Goal: Transaction & Acquisition: Purchase product/service

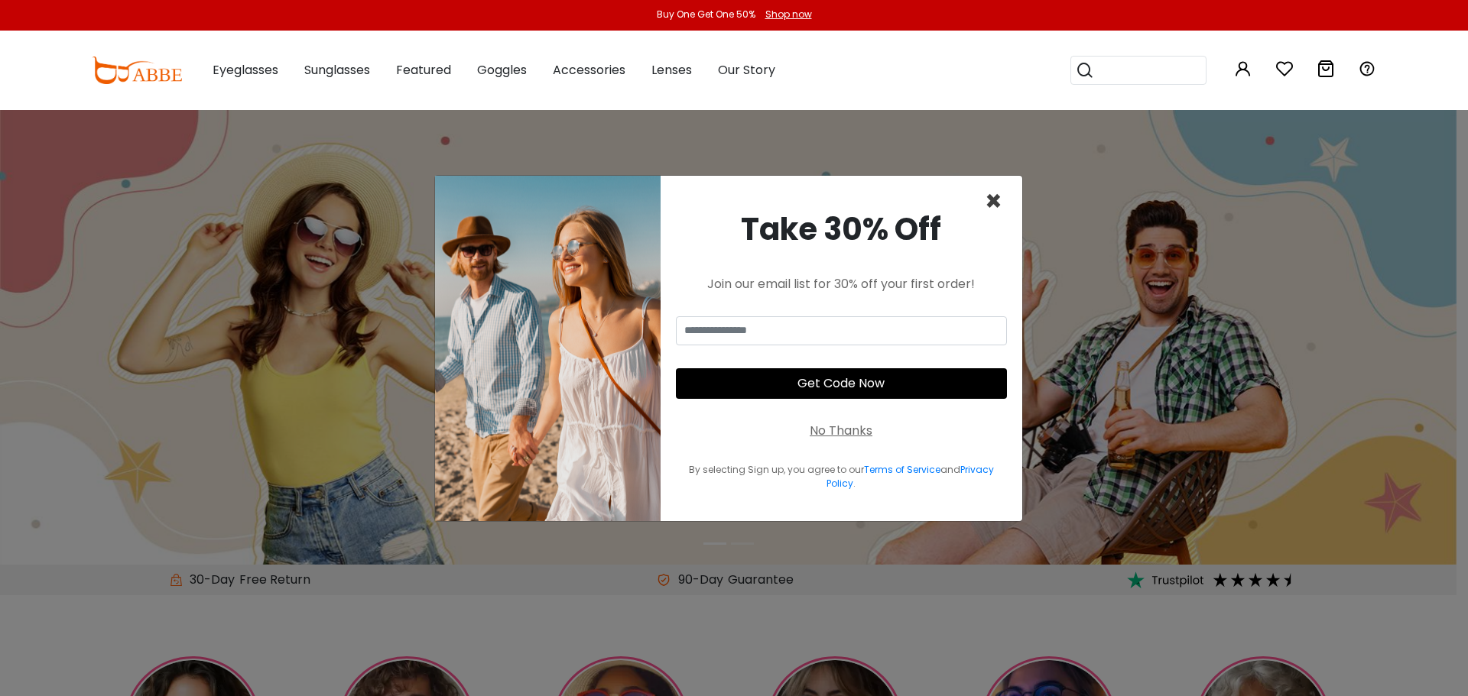
click at [994, 199] on span "×" at bounding box center [994, 201] width 18 height 39
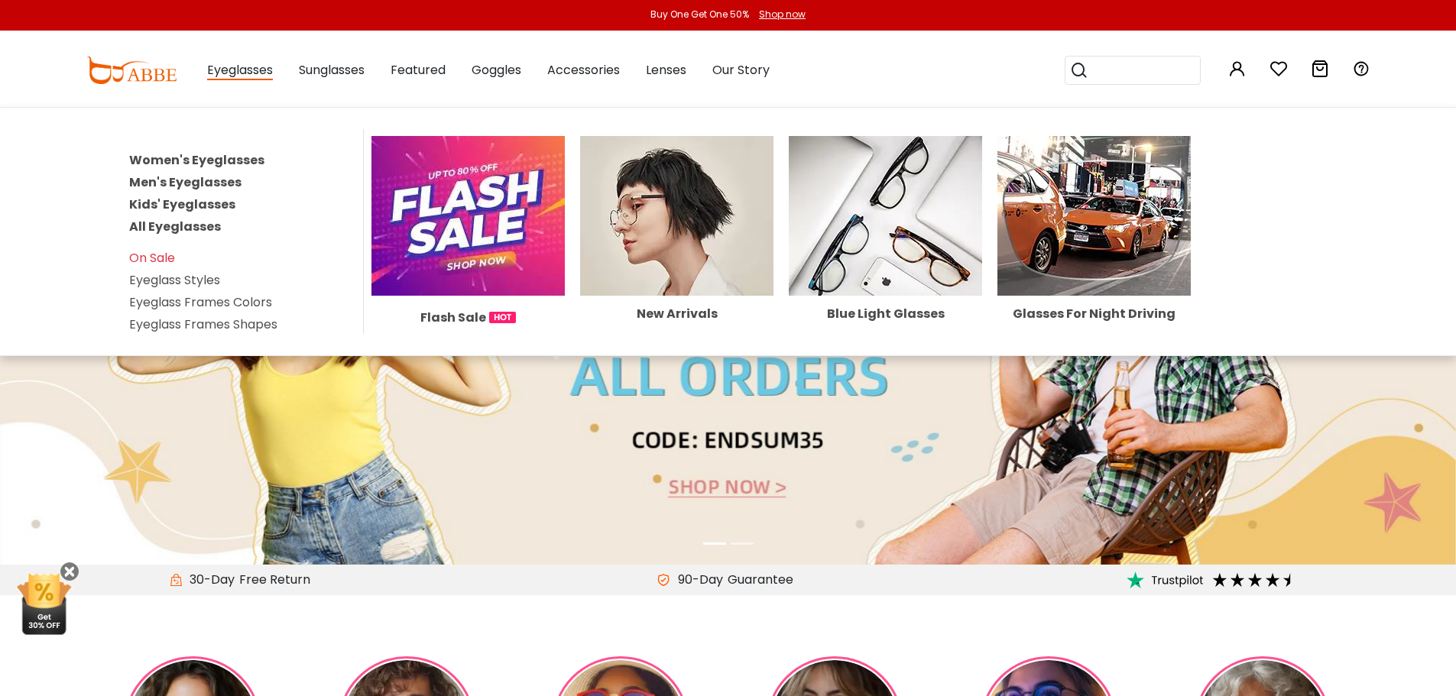
click at [243, 160] on link "Women's Eyeglasses" at bounding box center [196, 160] width 135 height 18
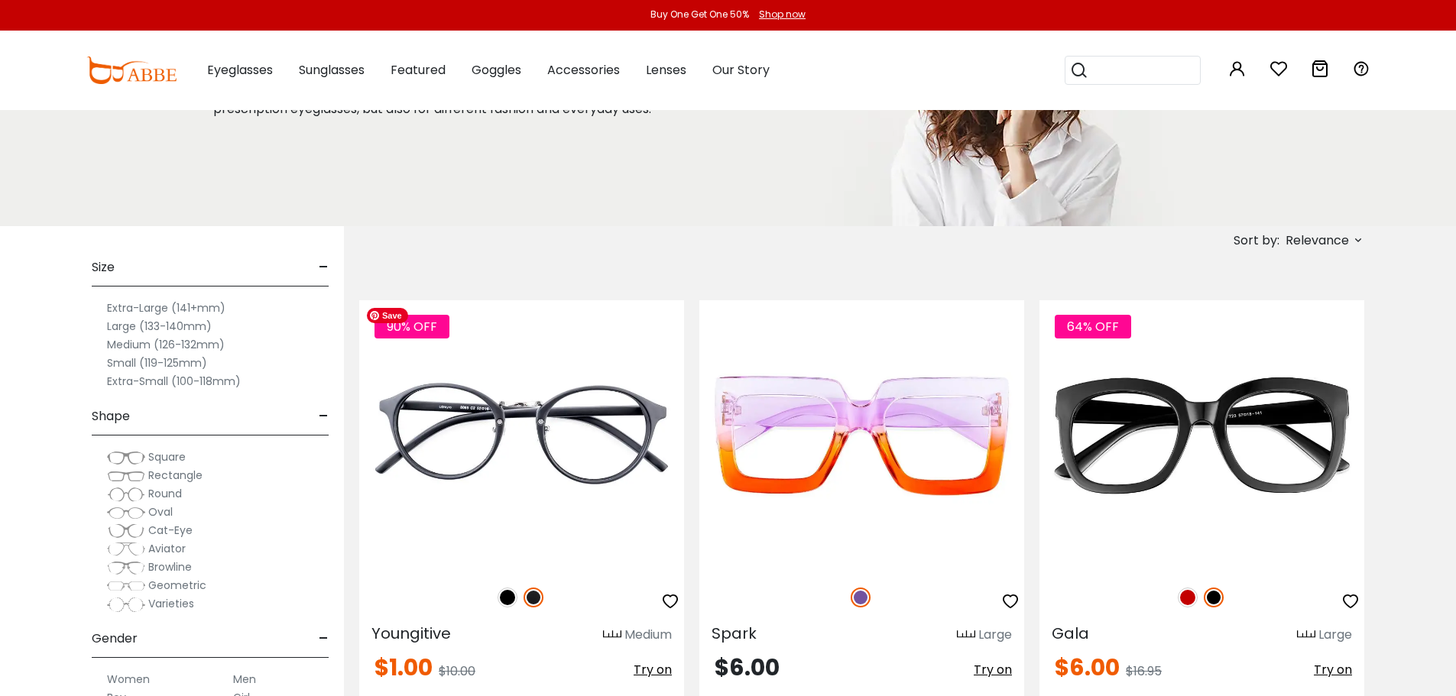
scroll to position [153, 0]
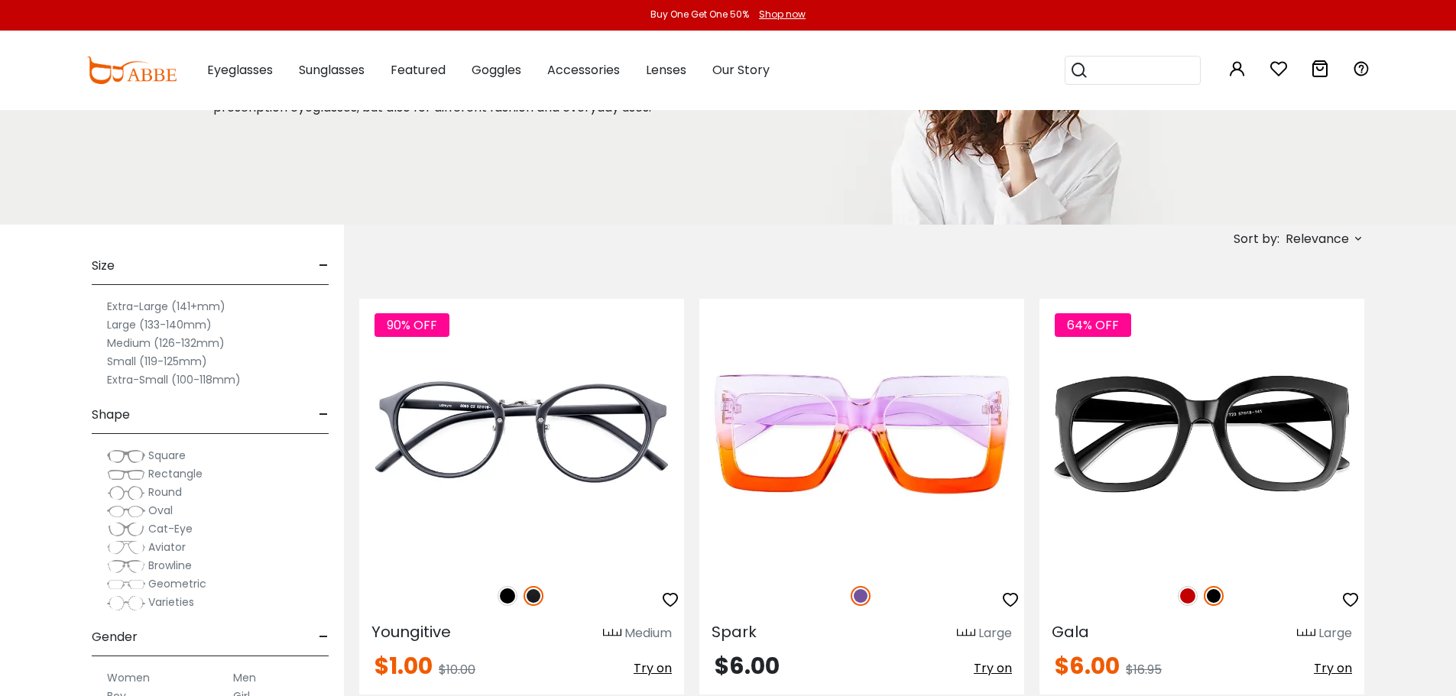
click at [178, 529] on span "Cat-Eye" at bounding box center [170, 528] width 44 height 15
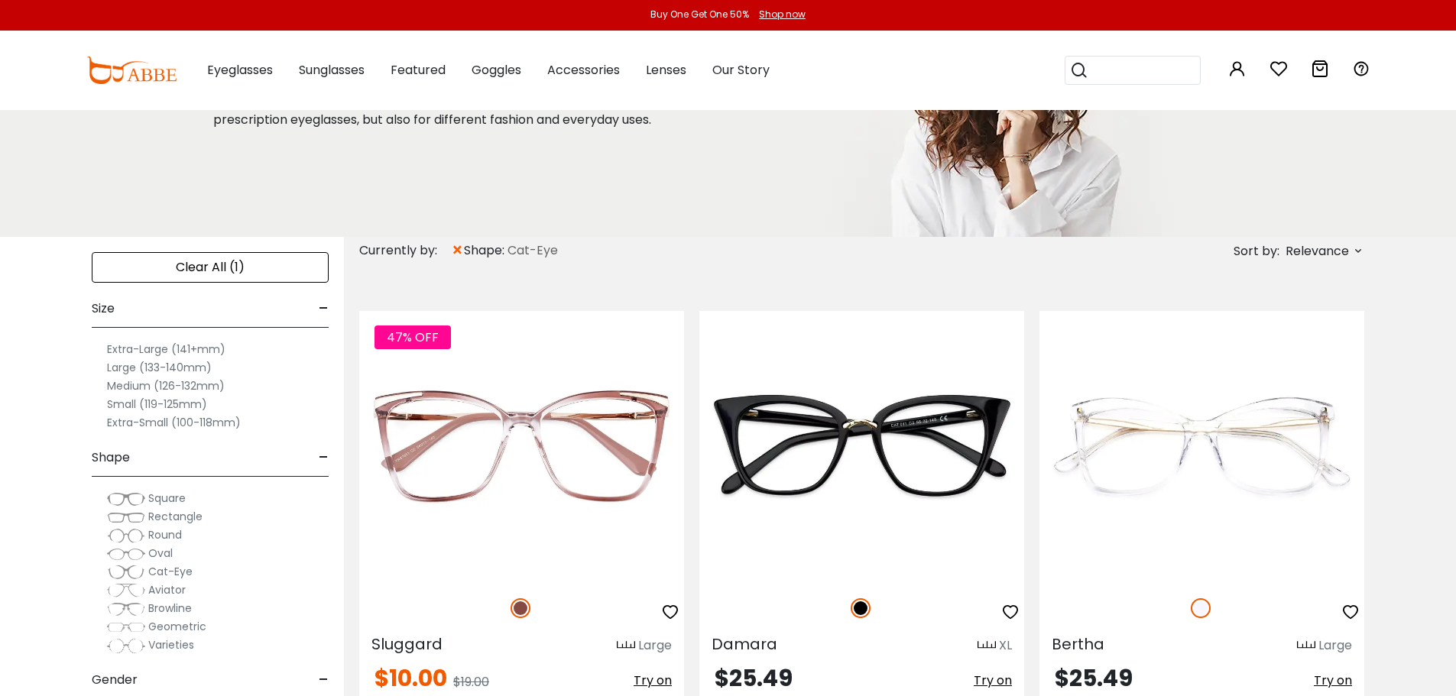
scroll to position [153, 0]
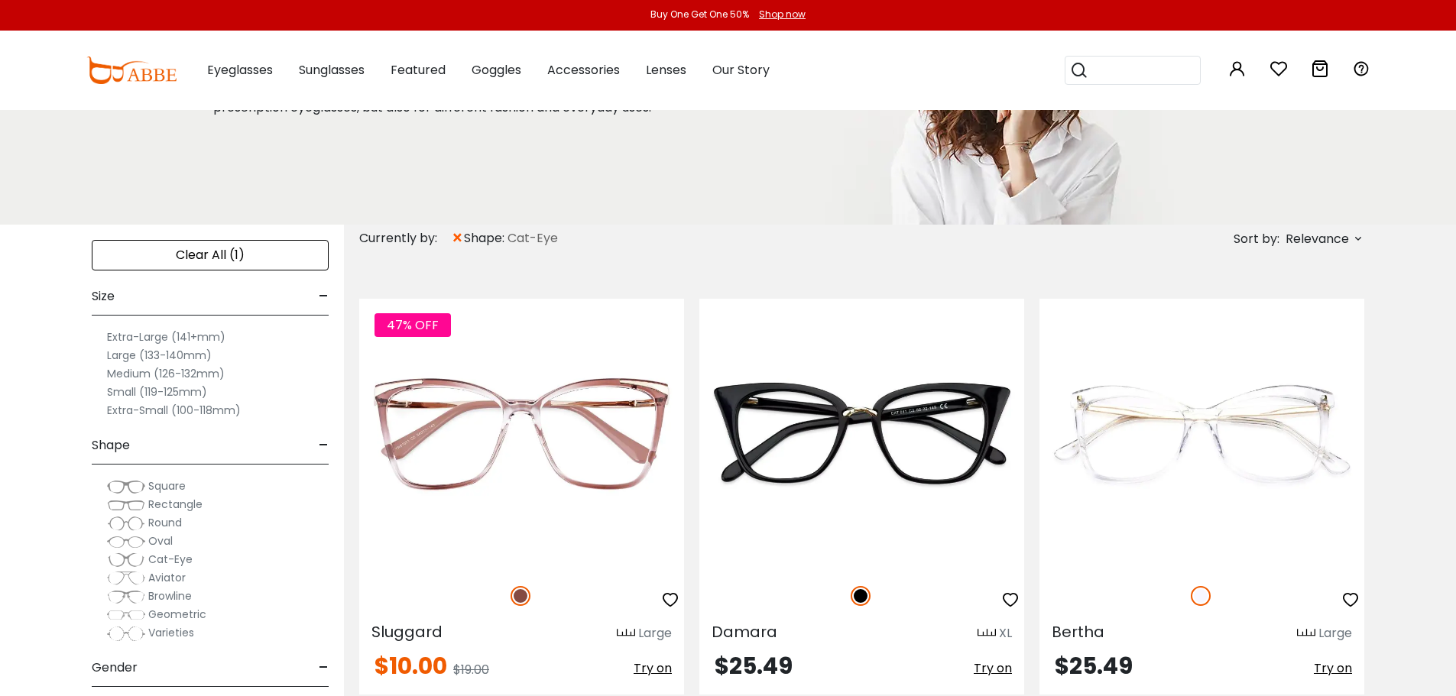
click at [188, 371] on label "Medium (126-132mm)" at bounding box center [166, 374] width 118 height 18
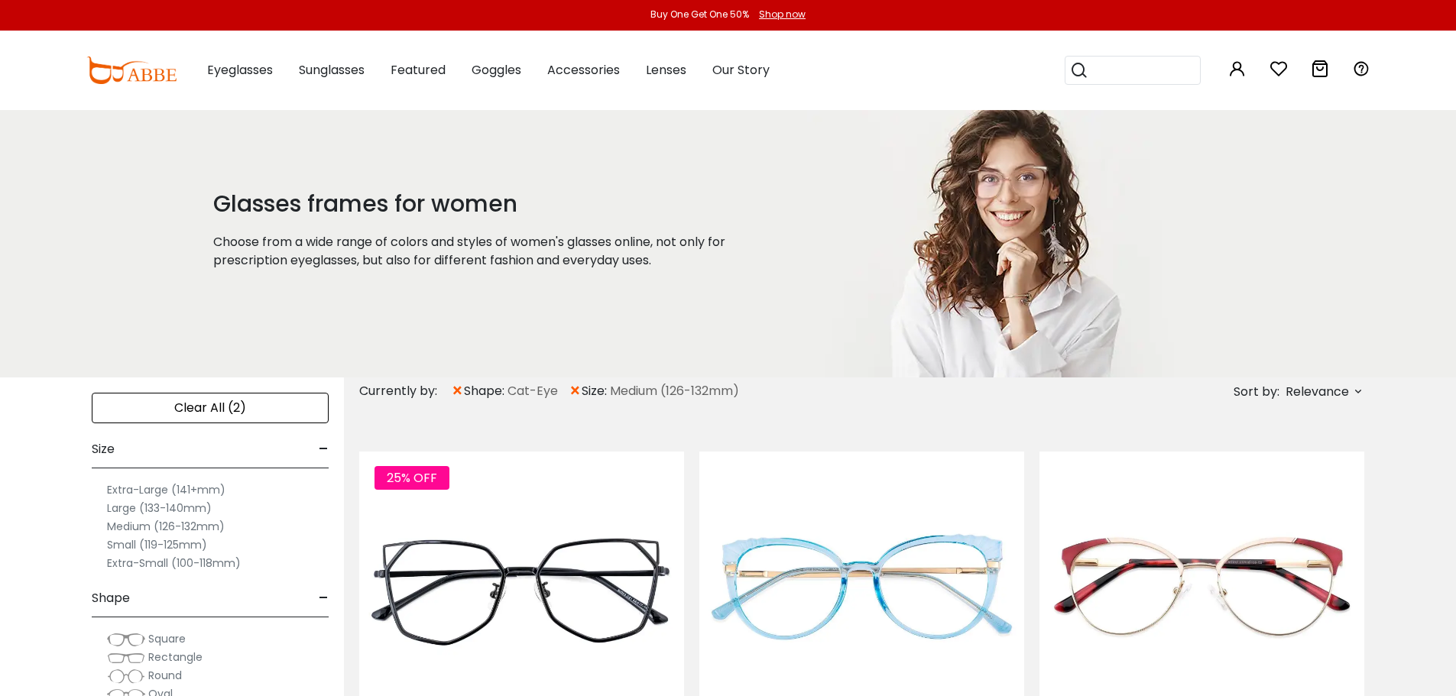
click at [176, 505] on label "Large (133-140mm)" at bounding box center [159, 508] width 105 height 18
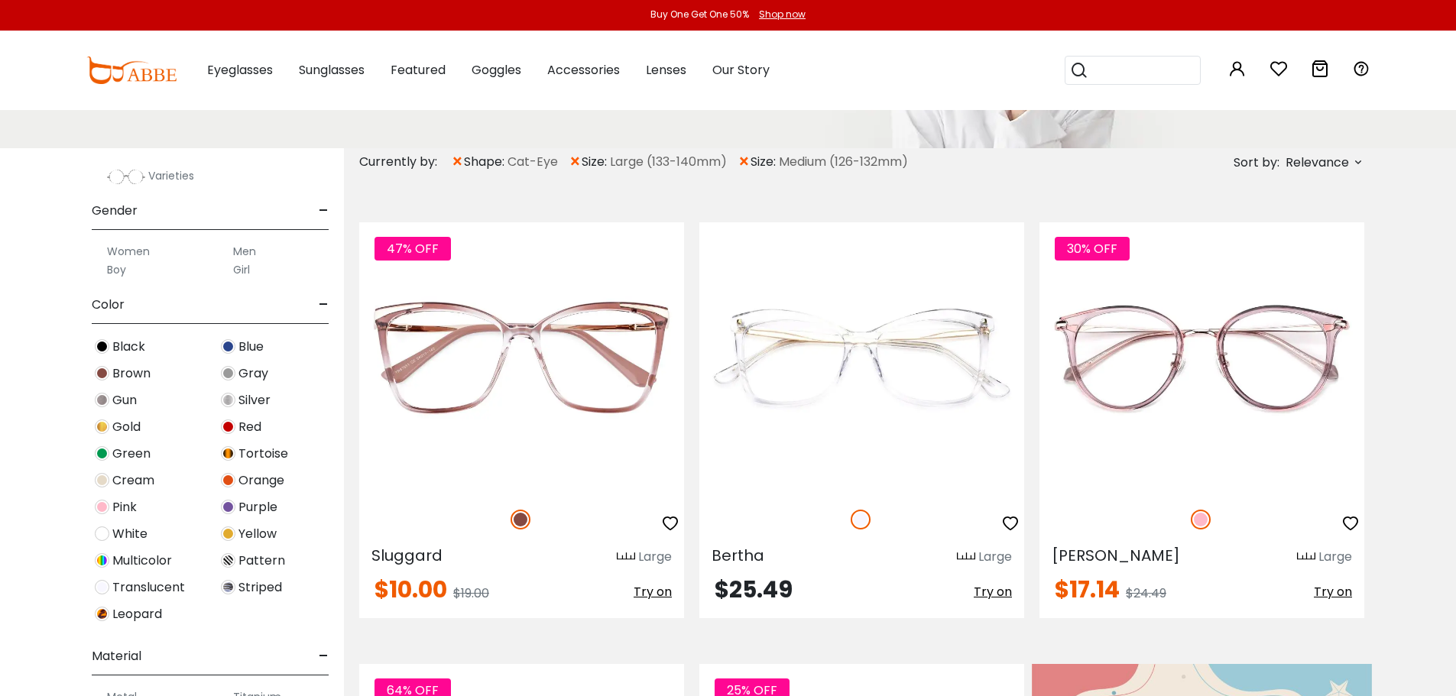
scroll to position [382, 0]
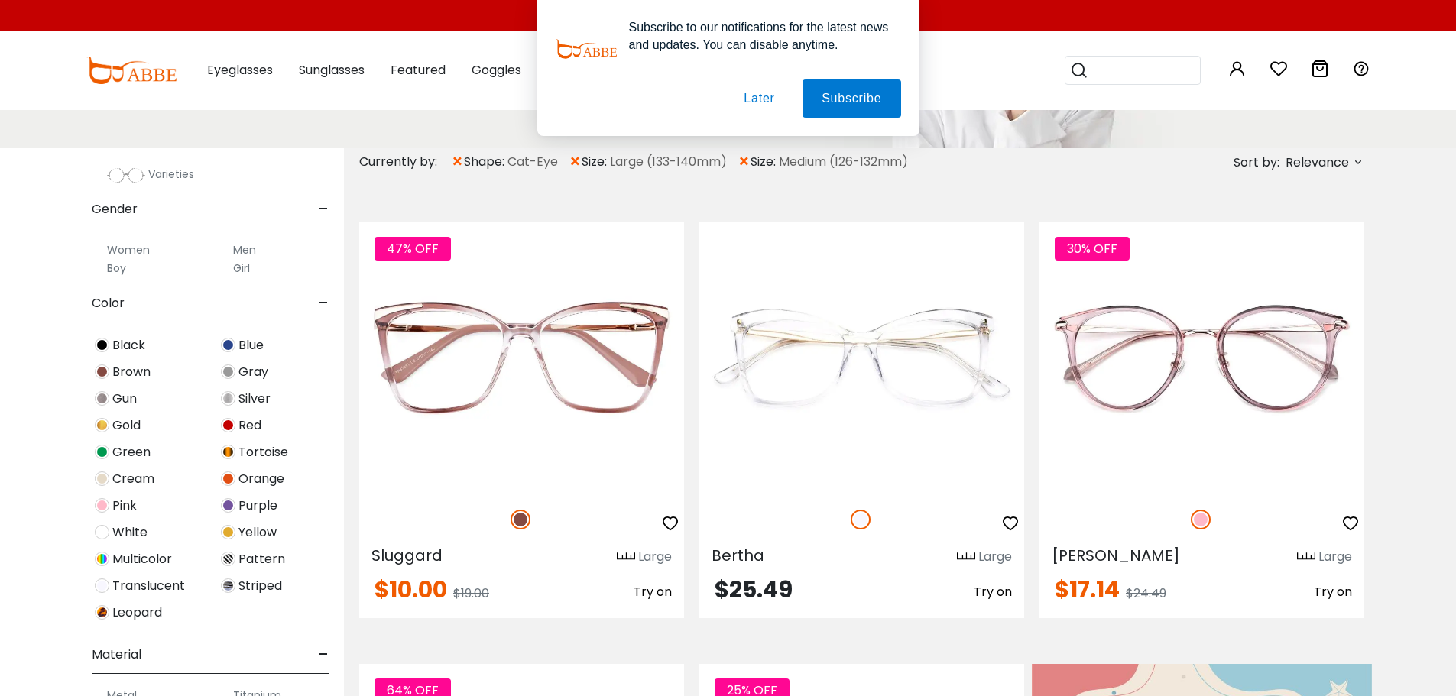
click at [758, 93] on button "Later" at bounding box center [759, 99] width 69 height 38
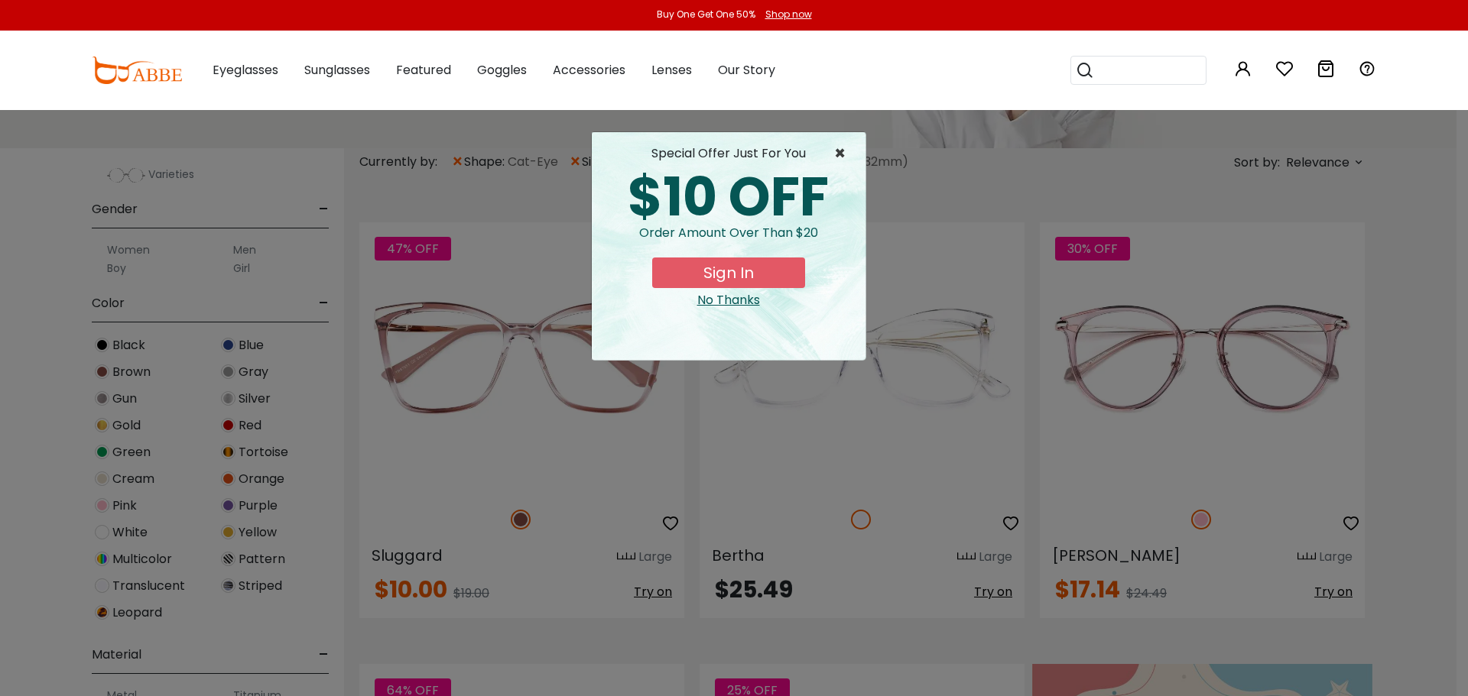
click at [840, 155] on span "×" at bounding box center [843, 153] width 19 height 18
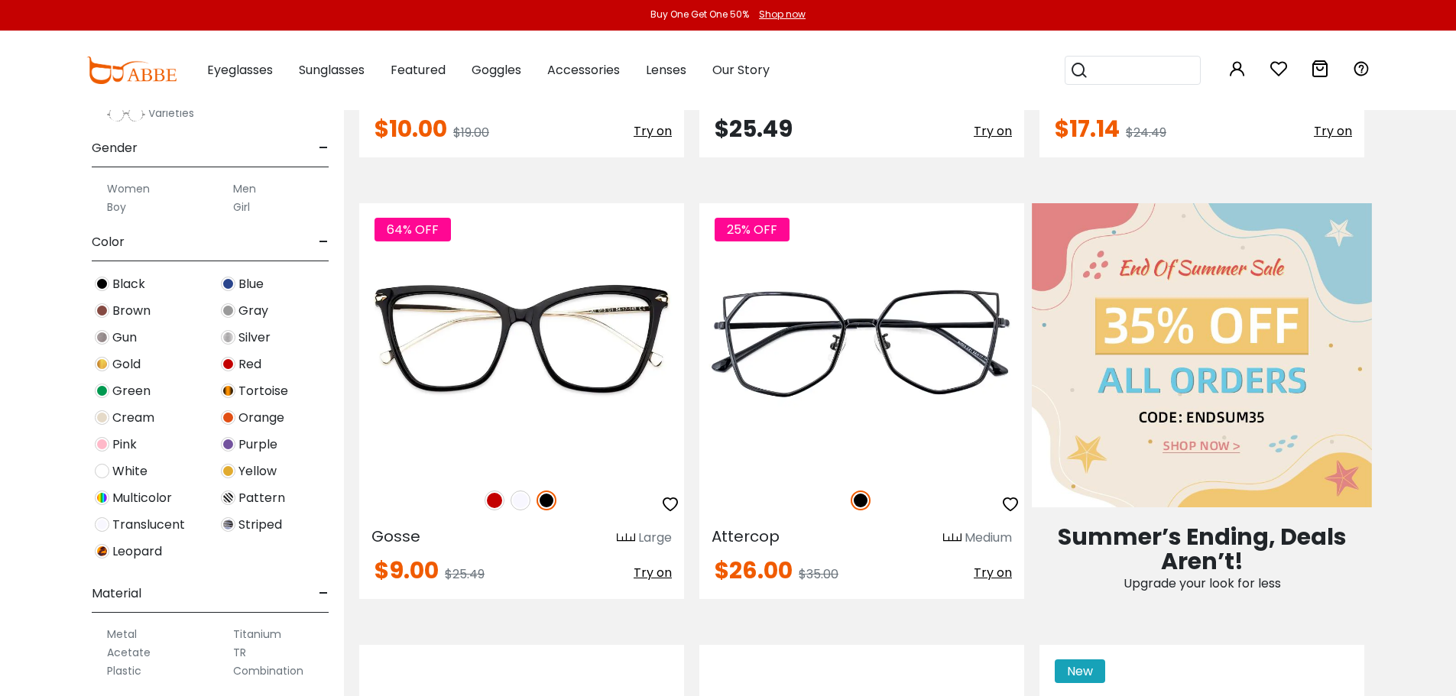
scroll to position [765, 0]
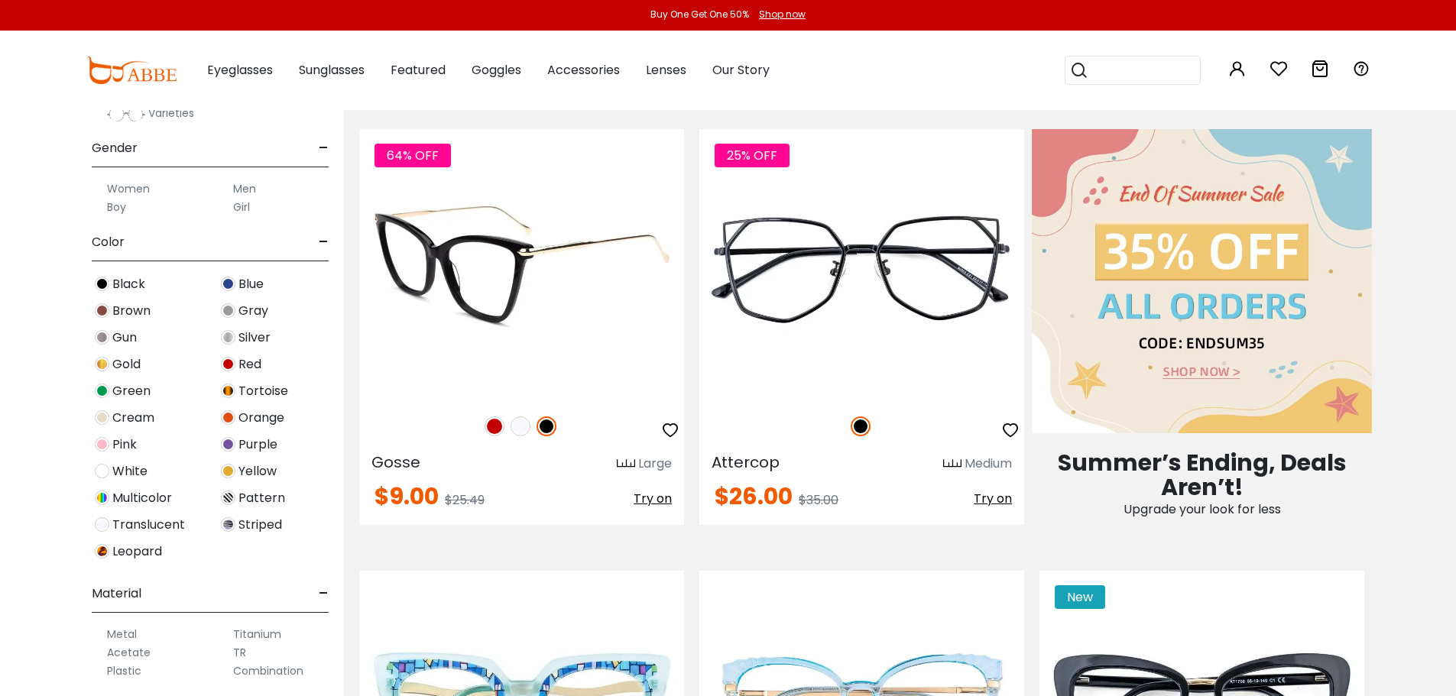
click at [496, 426] on img at bounding box center [495, 427] width 20 height 20
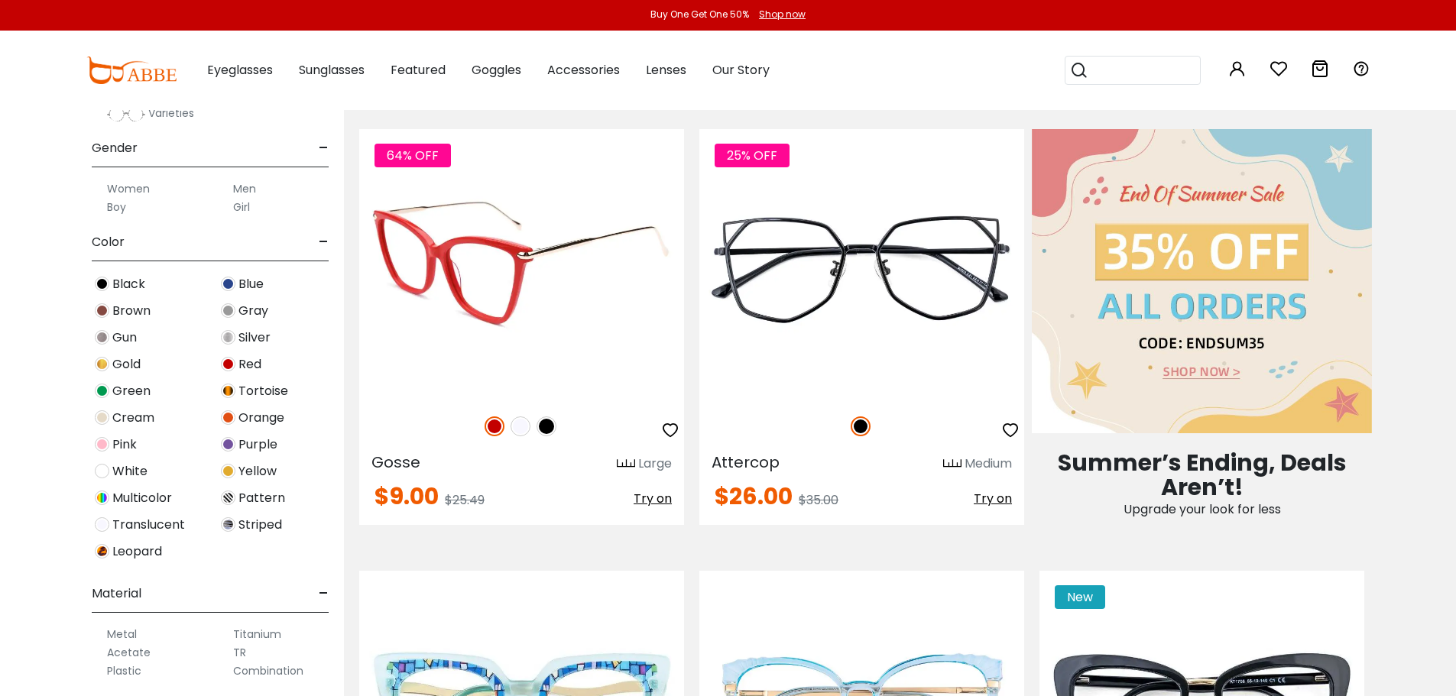
click at [522, 427] on img at bounding box center [521, 427] width 20 height 20
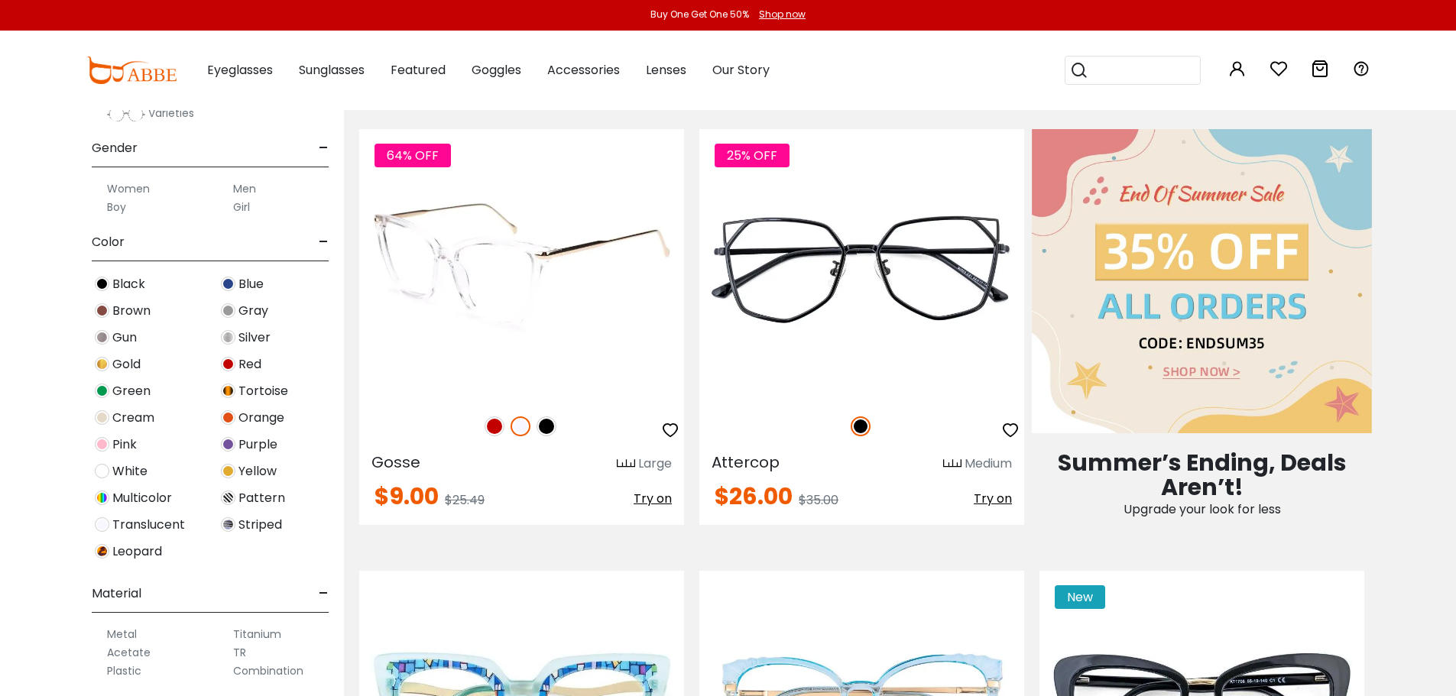
click at [548, 427] on img at bounding box center [547, 427] width 20 height 20
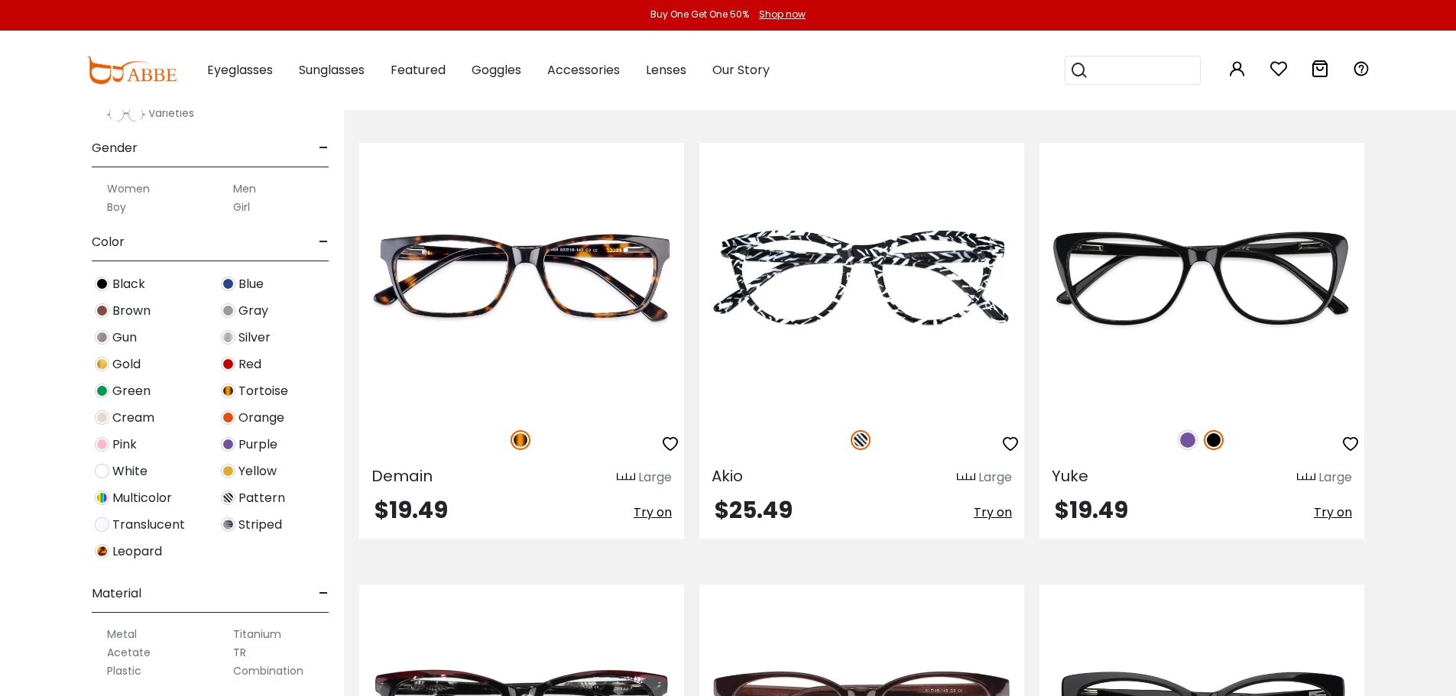
scroll to position [6040, 0]
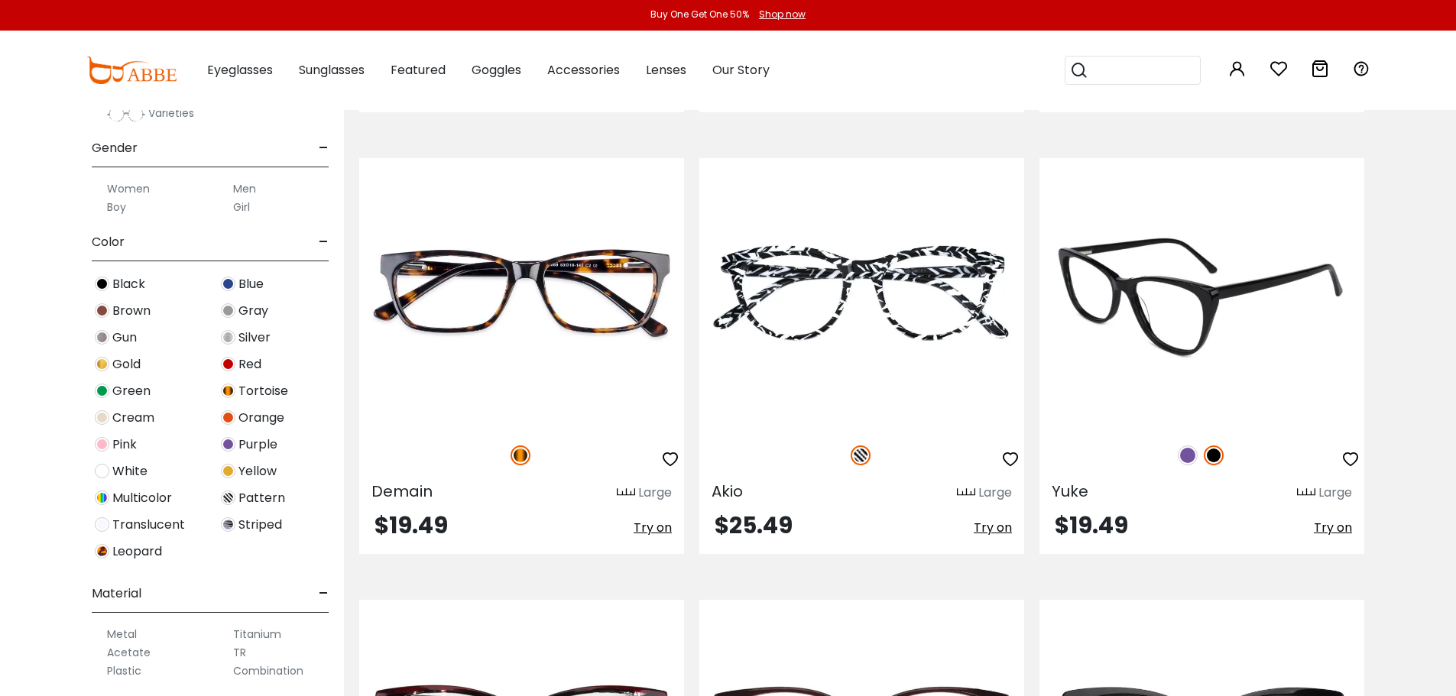
click at [1190, 453] on img at bounding box center [1188, 456] width 20 height 20
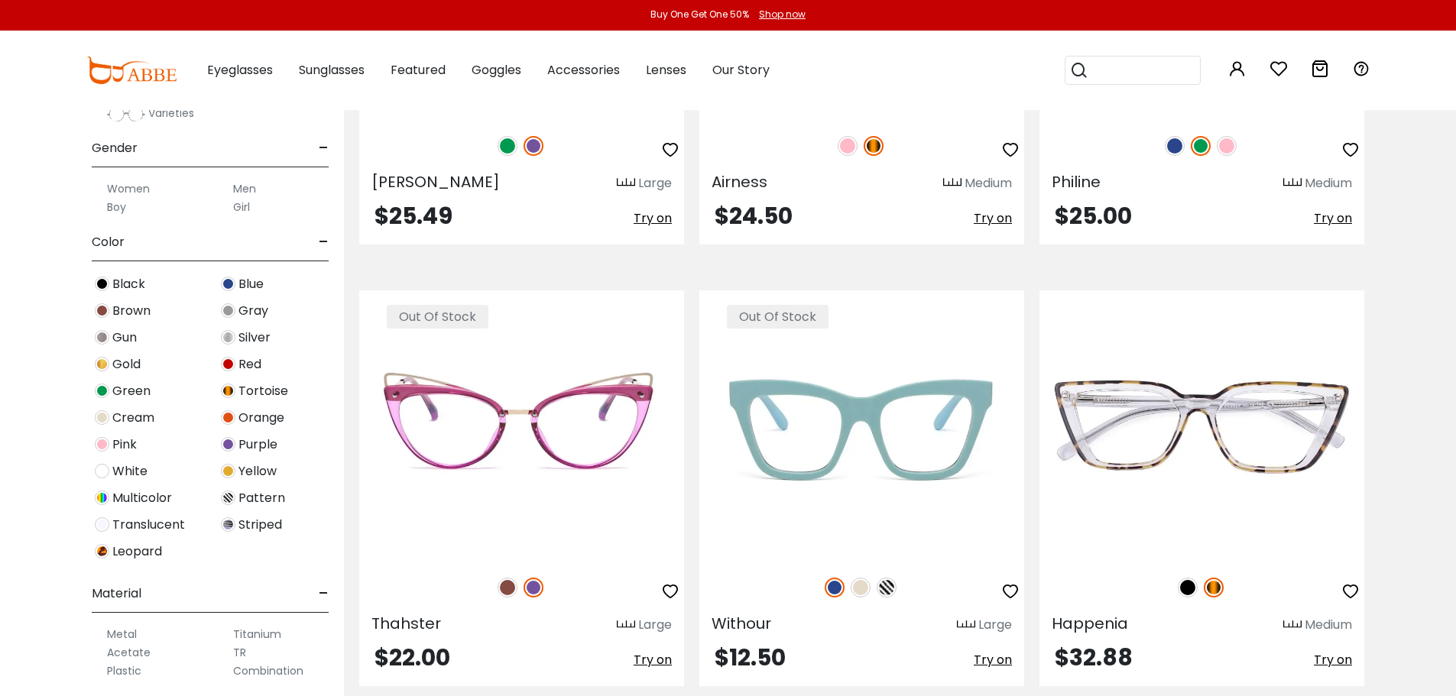
scroll to position [8180, 0]
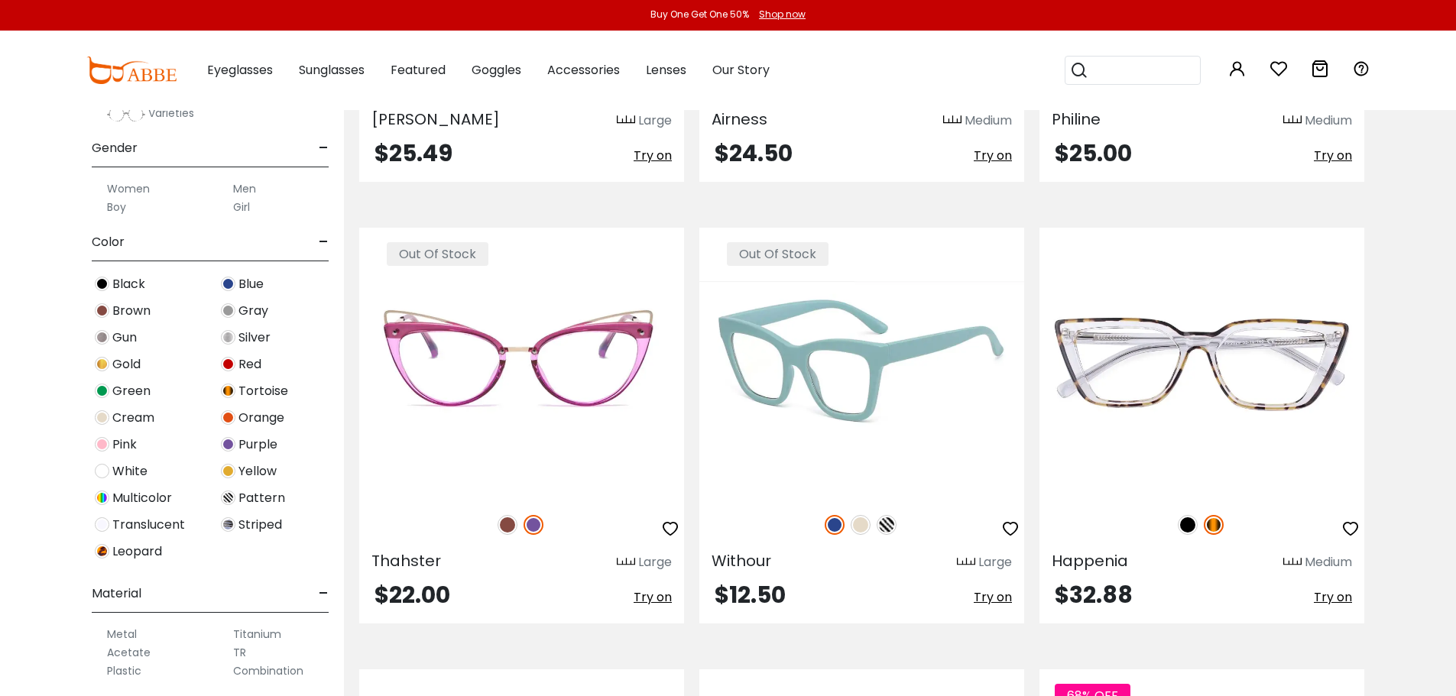
click at [890, 524] on img at bounding box center [887, 525] width 20 height 20
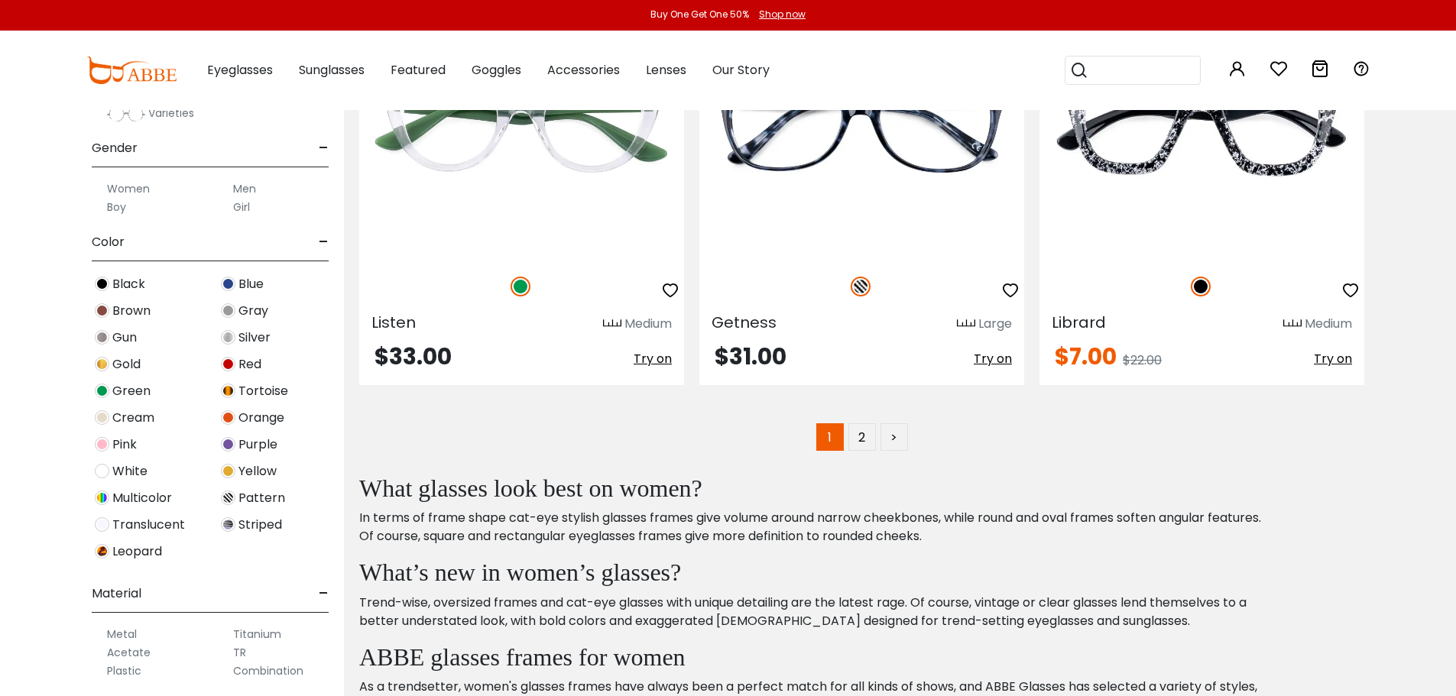
scroll to position [8868, 0]
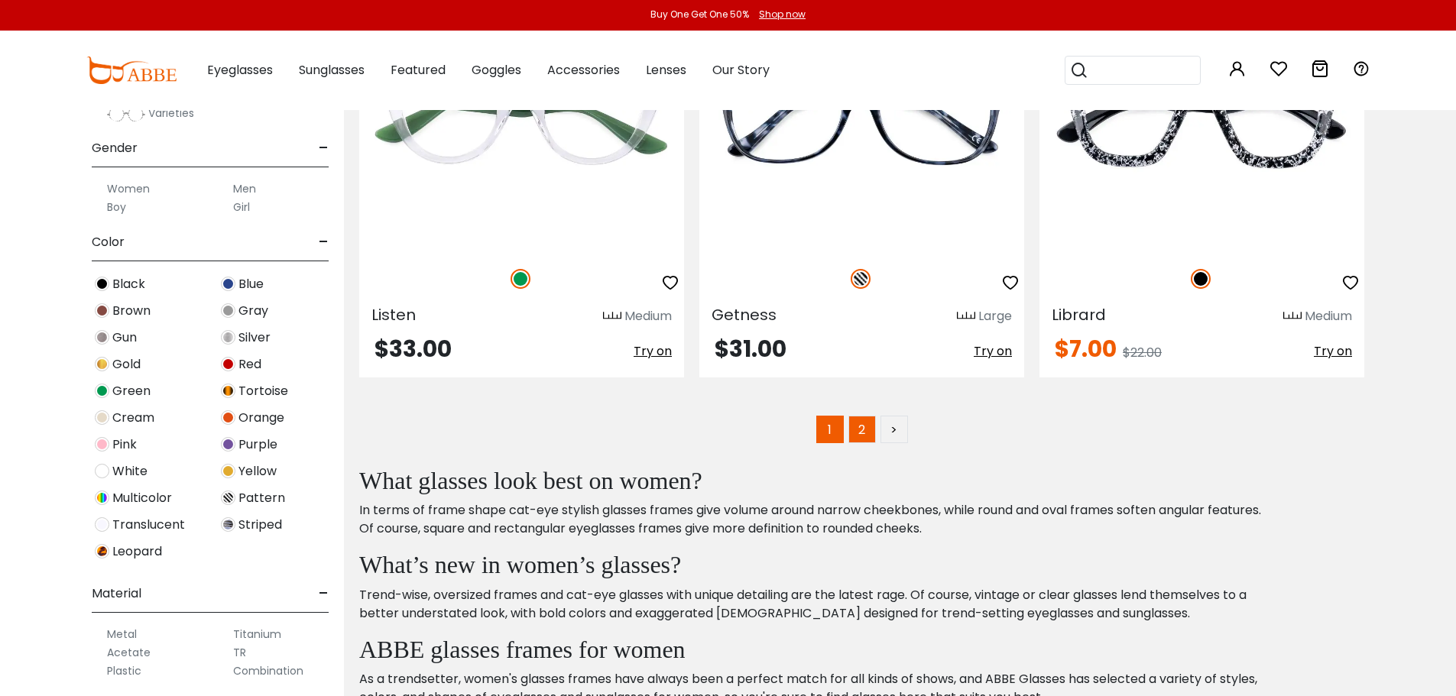
click at [861, 433] on link "2" at bounding box center [863, 430] width 28 height 28
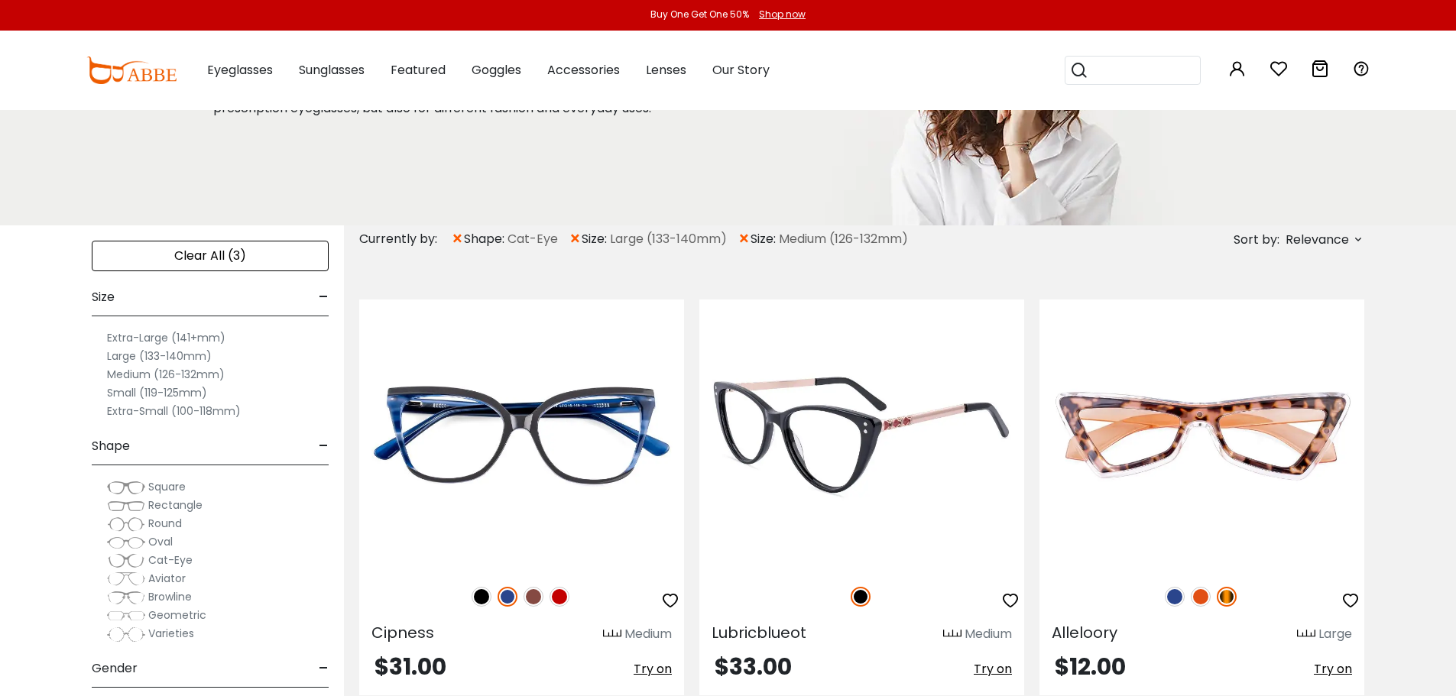
scroll to position [153, 0]
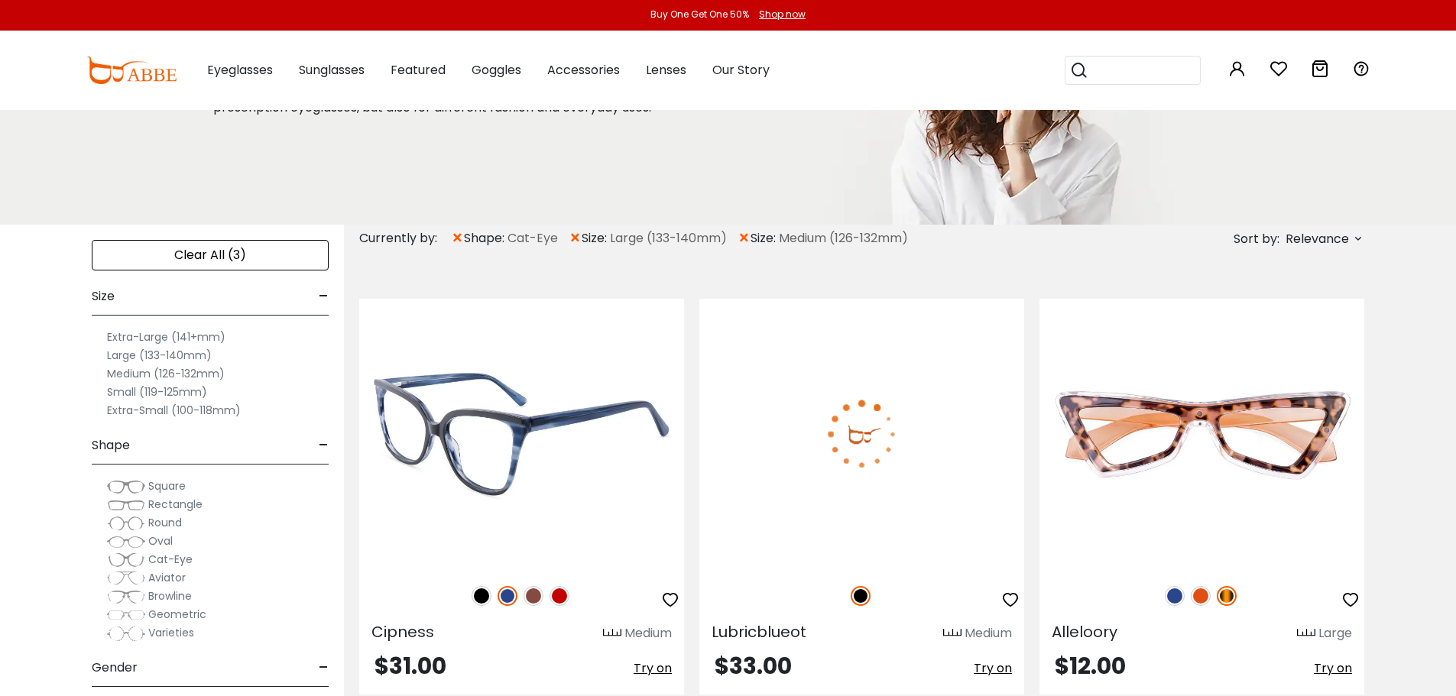
click at [535, 596] on img at bounding box center [534, 596] width 20 height 20
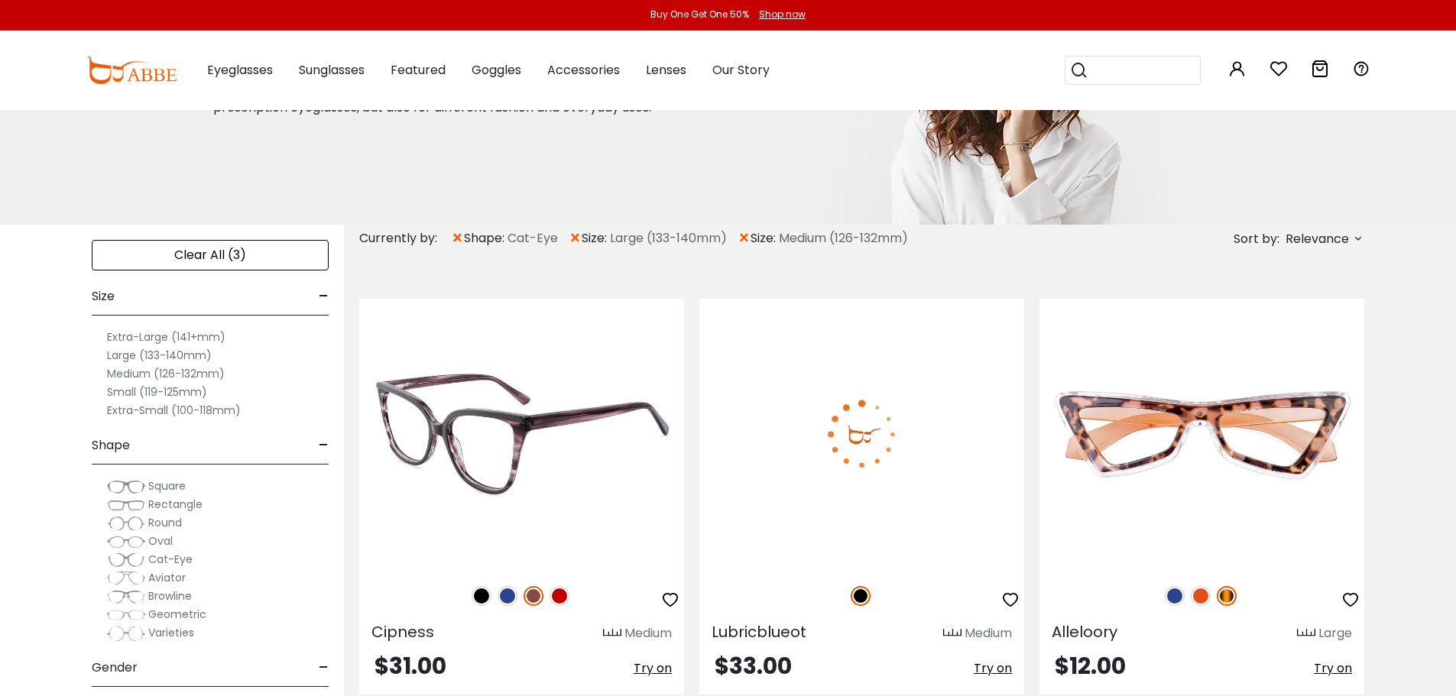
click at [560, 596] on img at bounding box center [560, 596] width 20 height 20
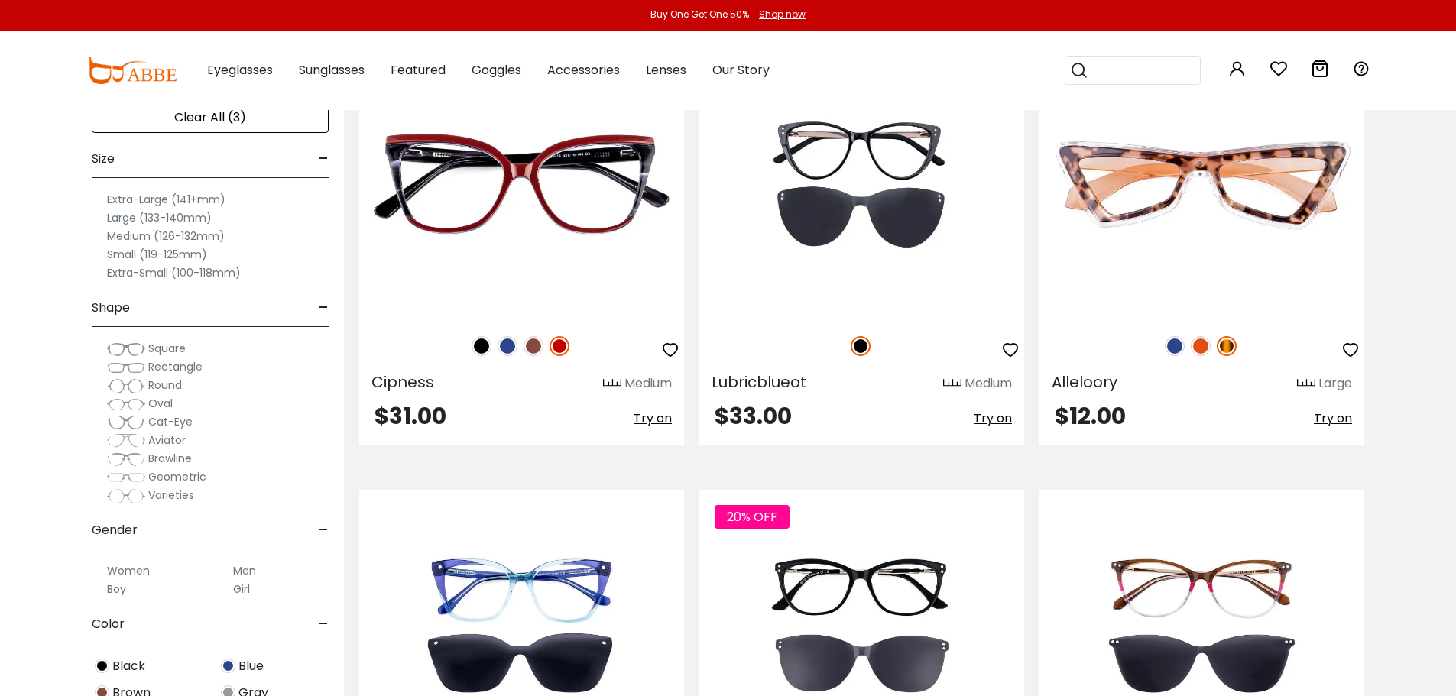
scroll to position [306, 0]
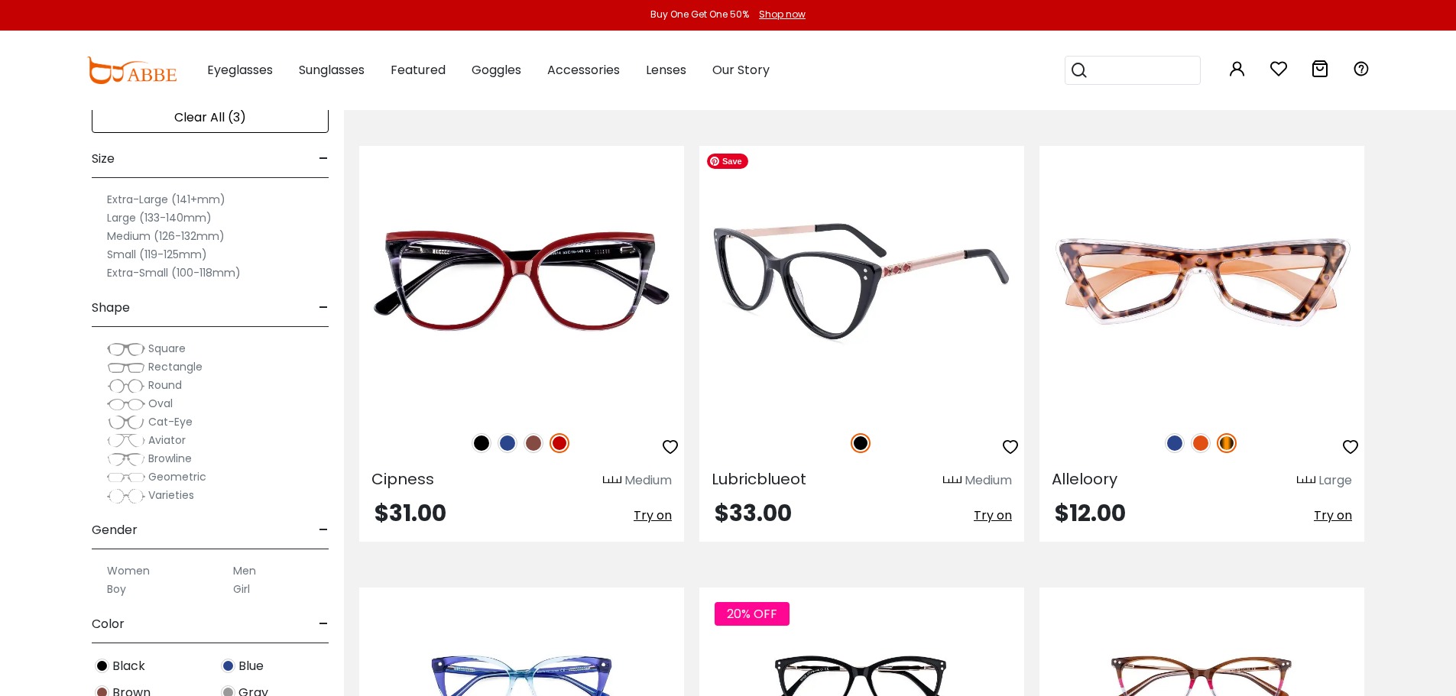
click at [853, 349] on img at bounding box center [862, 281] width 325 height 271
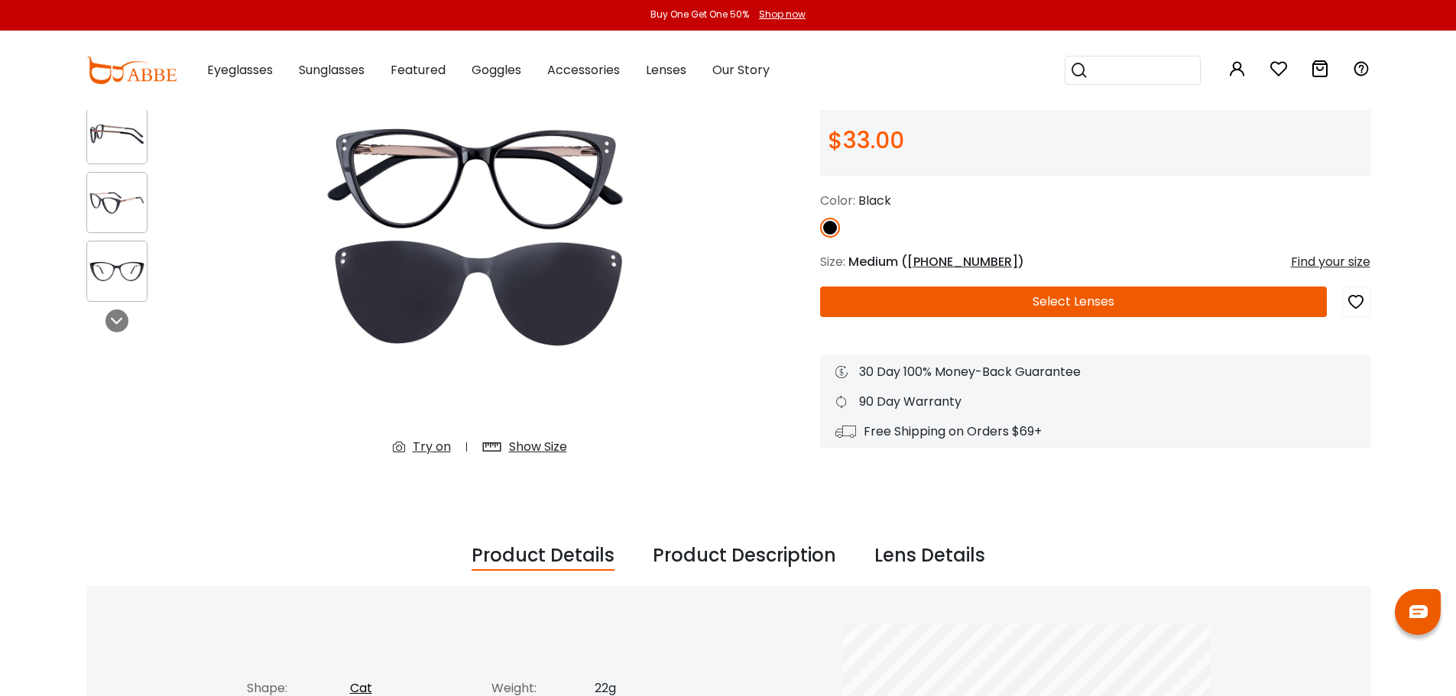
scroll to position [151, 0]
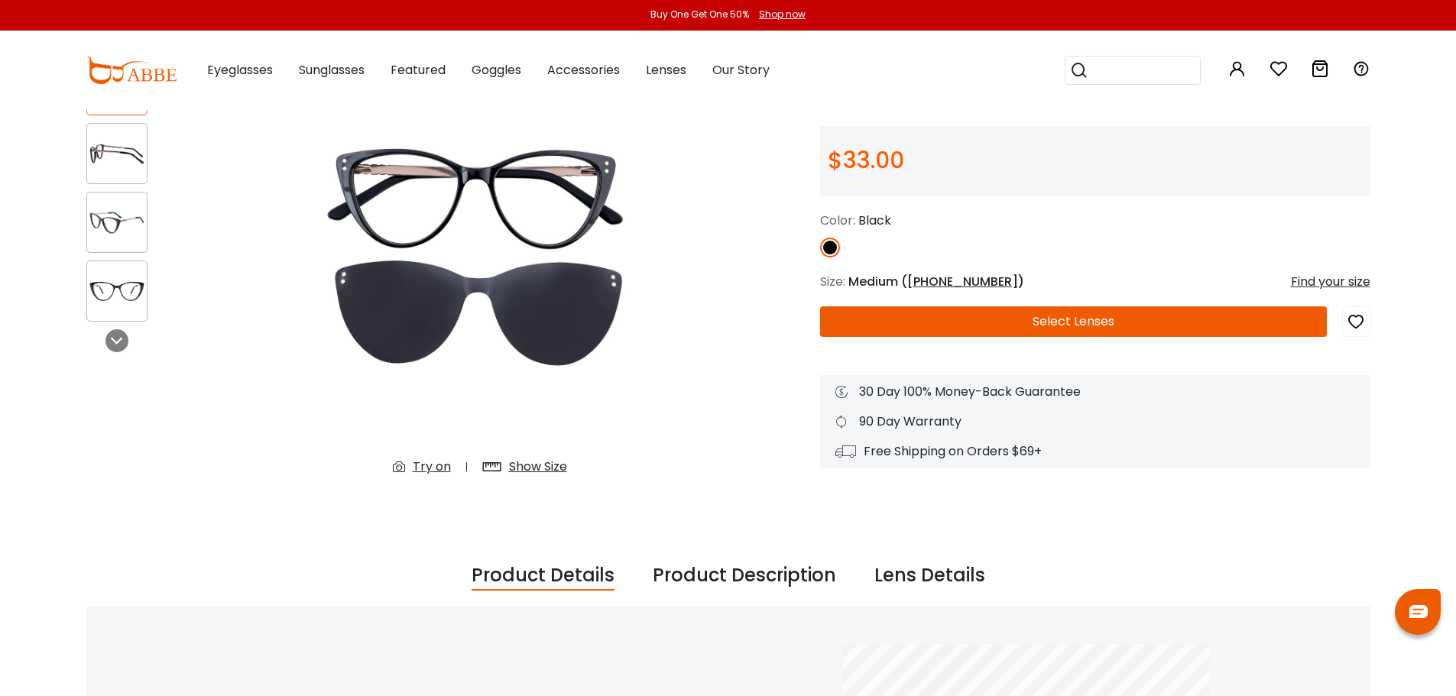
click at [1064, 323] on button "Select Lenses" at bounding box center [1073, 322] width 507 height 31
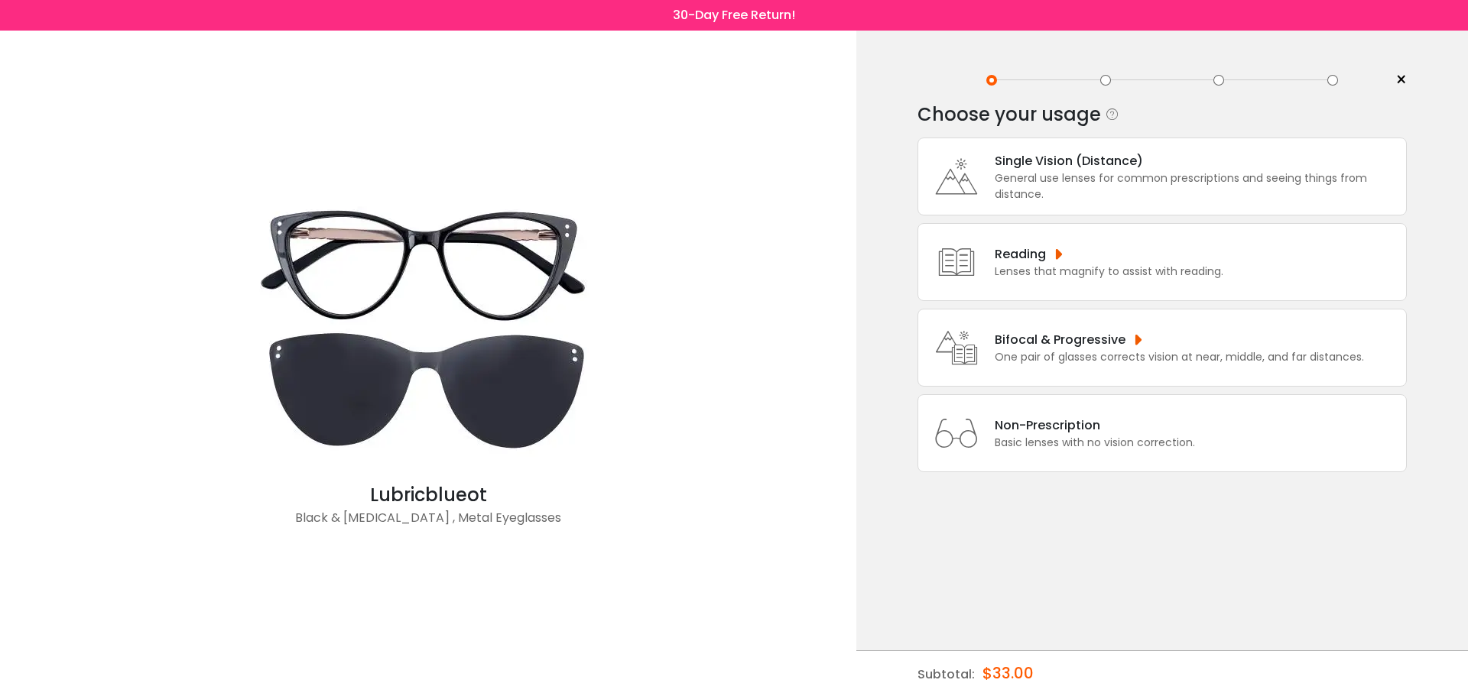
click at [1049, 342] on div "Bifocal & Progressive" at bounding box center [1179, 339] width 369 height 19
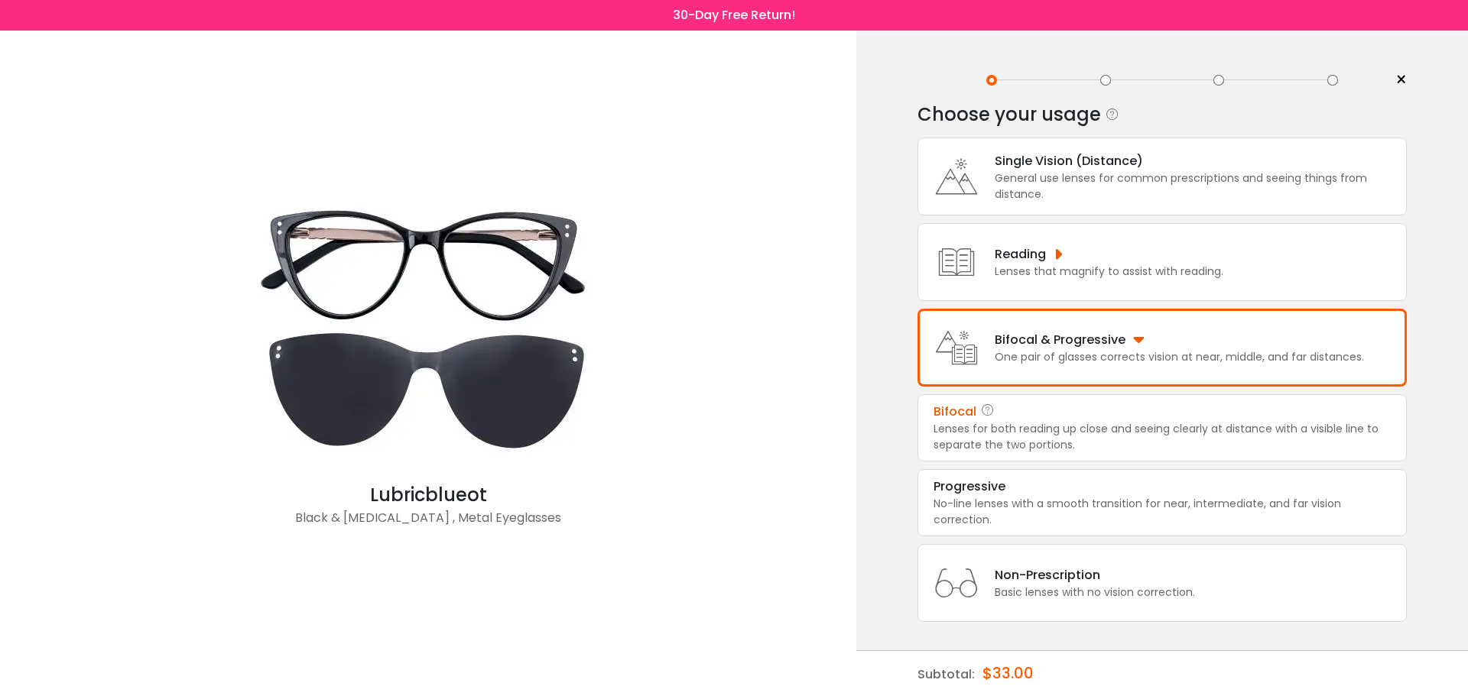
click at [1031, 426] on div "Lenses for both reading up close and seeing clearly at distance with a visible …" at bounding box center [1161, 437] width 457 height 32
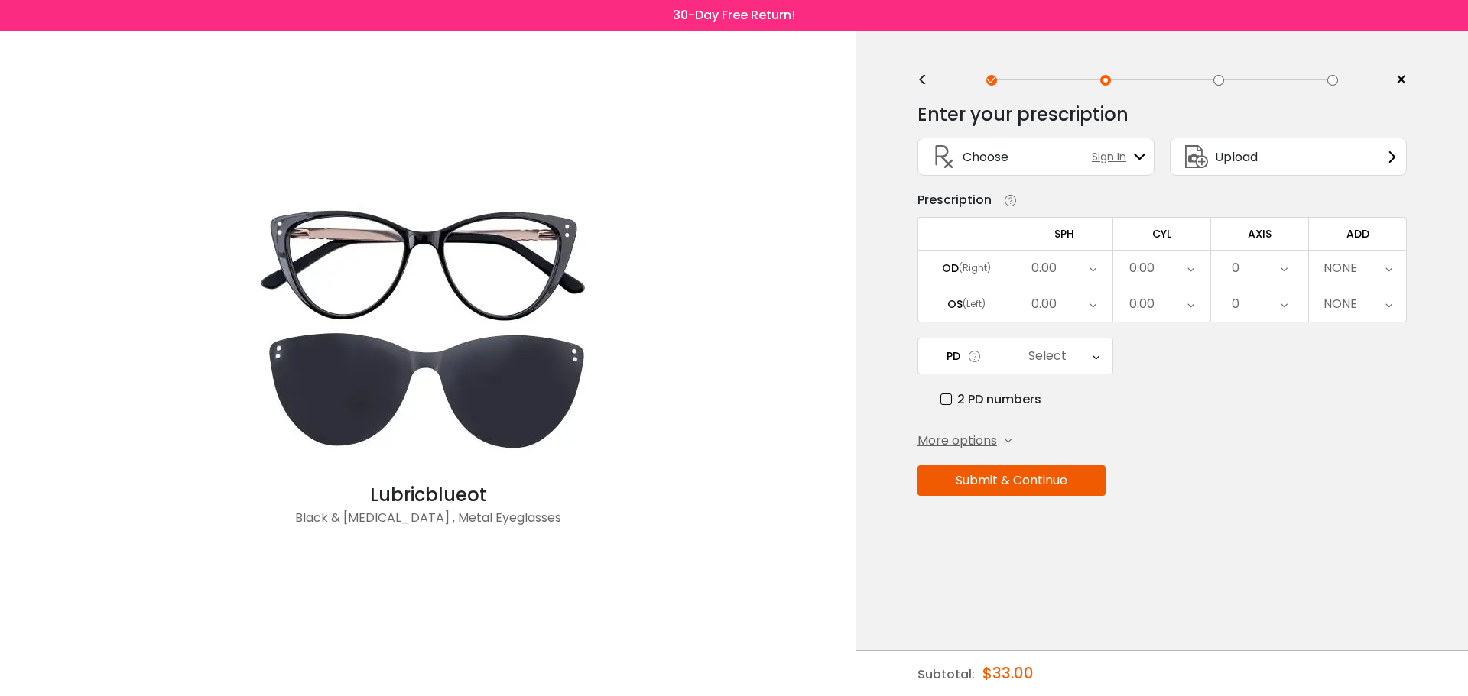
click at [1008, 442] on icon at bounding box center [1008, 441] width 7 height 7
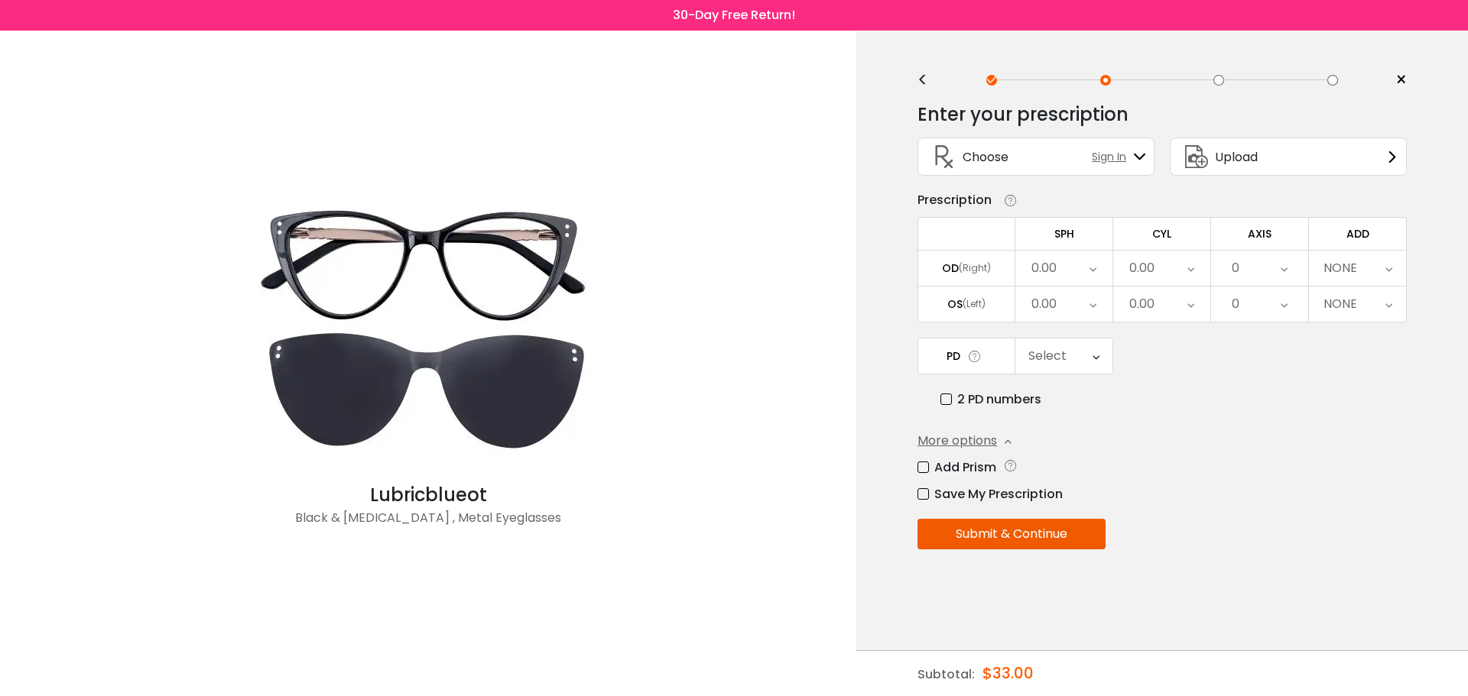
click at [926, 466] on label "Add Prism" at bounding box center [956, 467] width 79 height 19
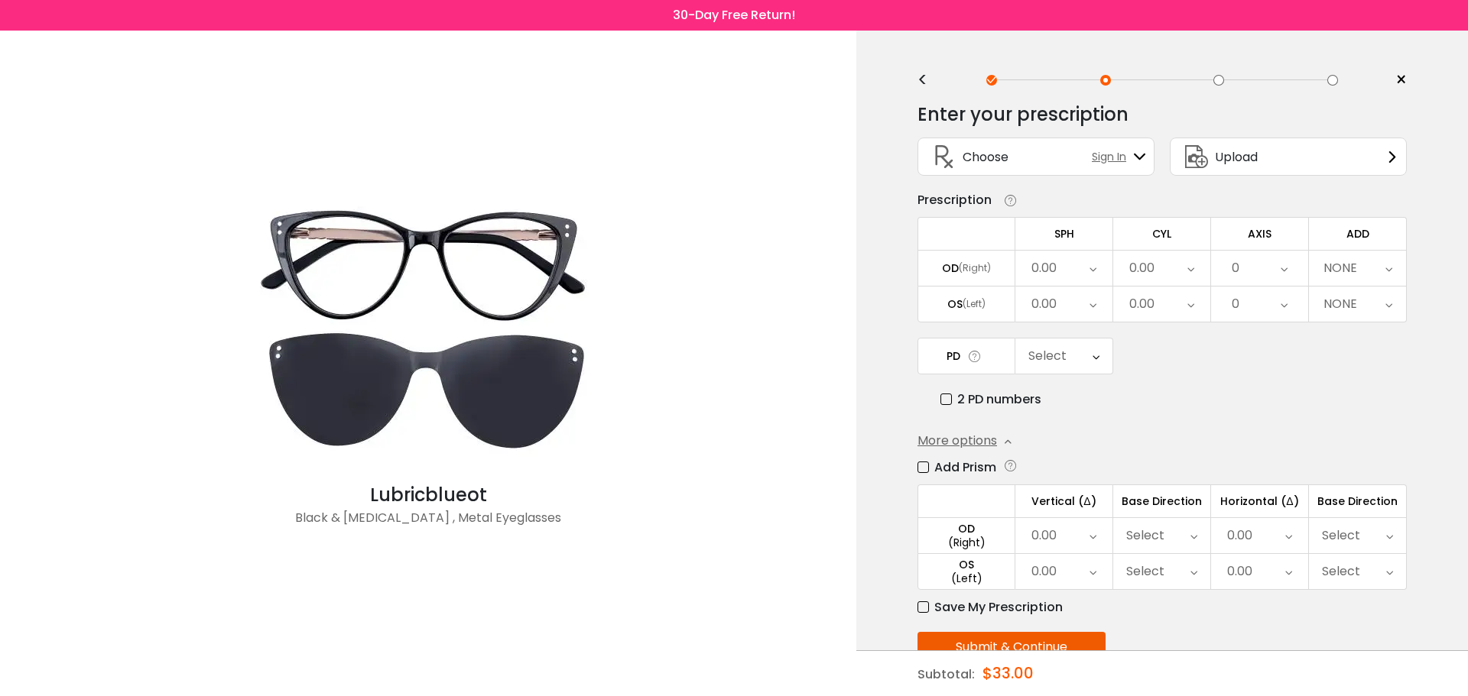
click at [1401, 80] on span "×" at bounding box center [1400, 80] width 11 height 23
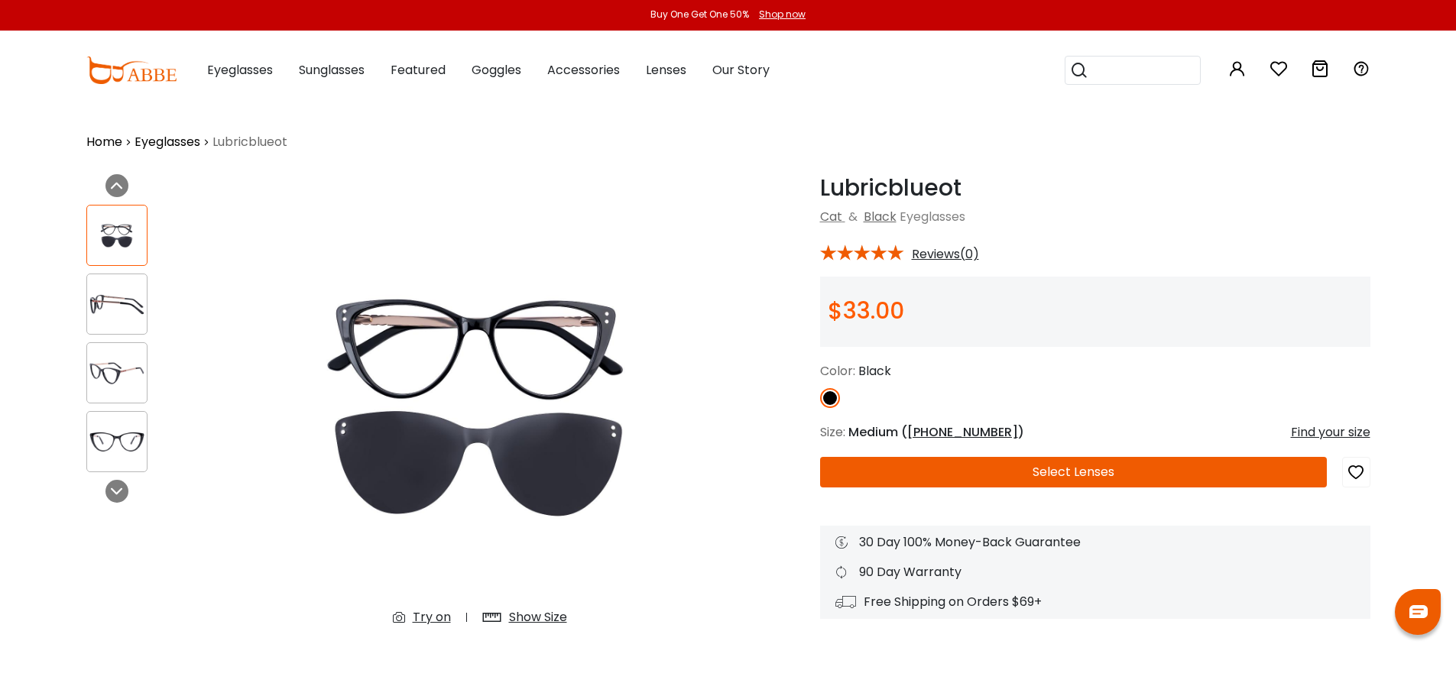
click at [159, 76] on img at bounding box center [131, 71] width 90 height 28
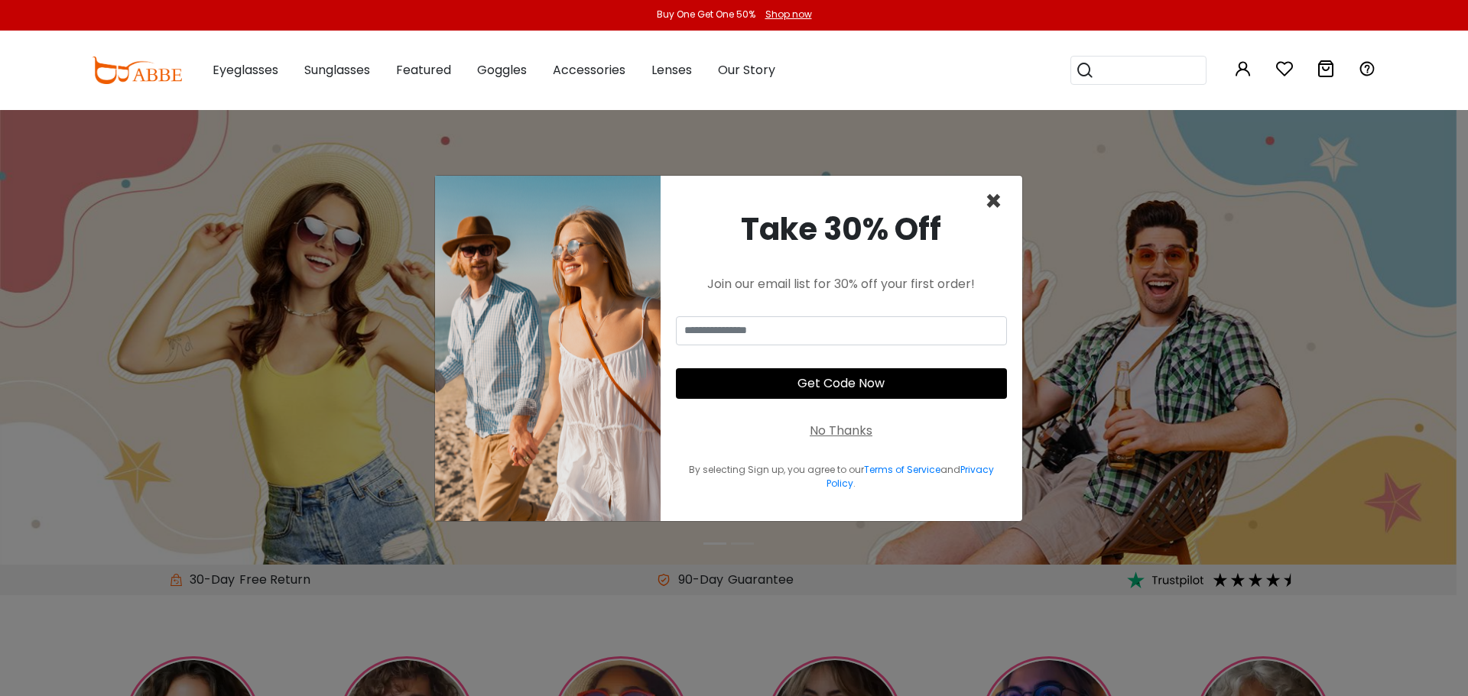
click at [998, 203] on span "×" at bounding box center [994, 201] width 18 height 39
